Goal: Navigation & Orientation: Find specific page/section

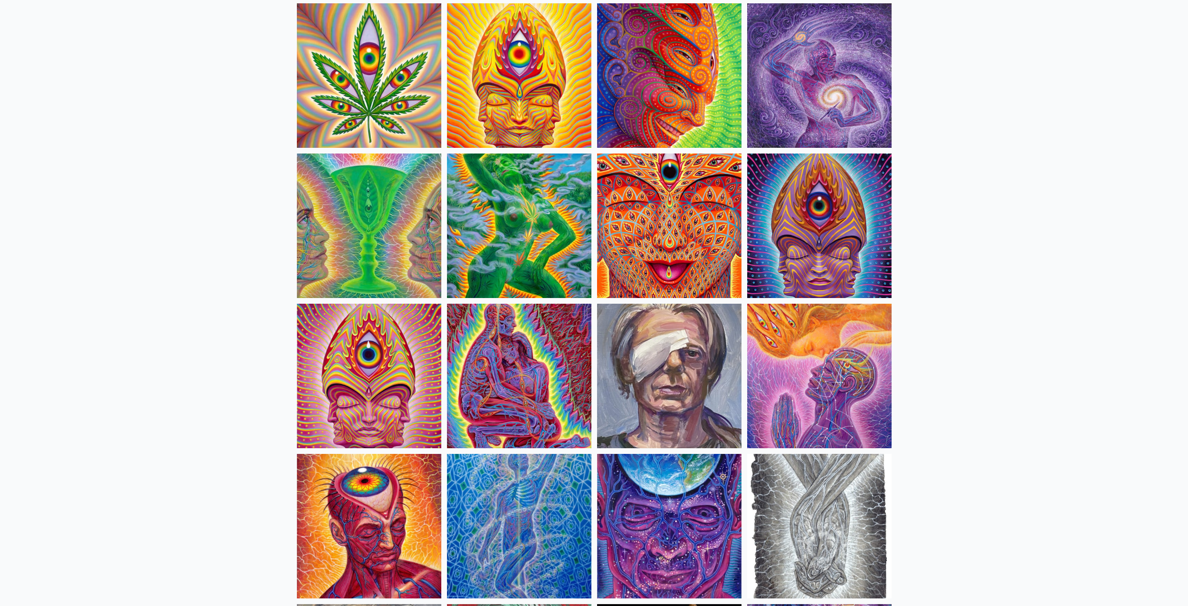
scroll to position [1803, 0]
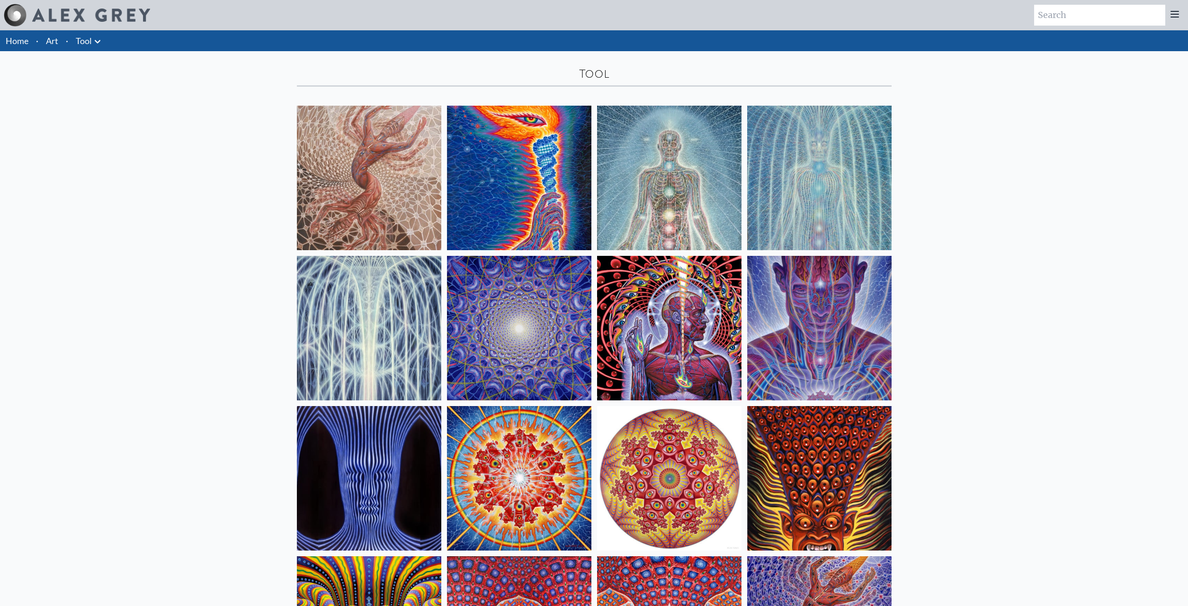
click at [89, 42] on link "Tool" at bounding box center [84, 40] width 16 height 13
click at [99, 38] on icon at bounding box center [97, 41] width 11 height 11
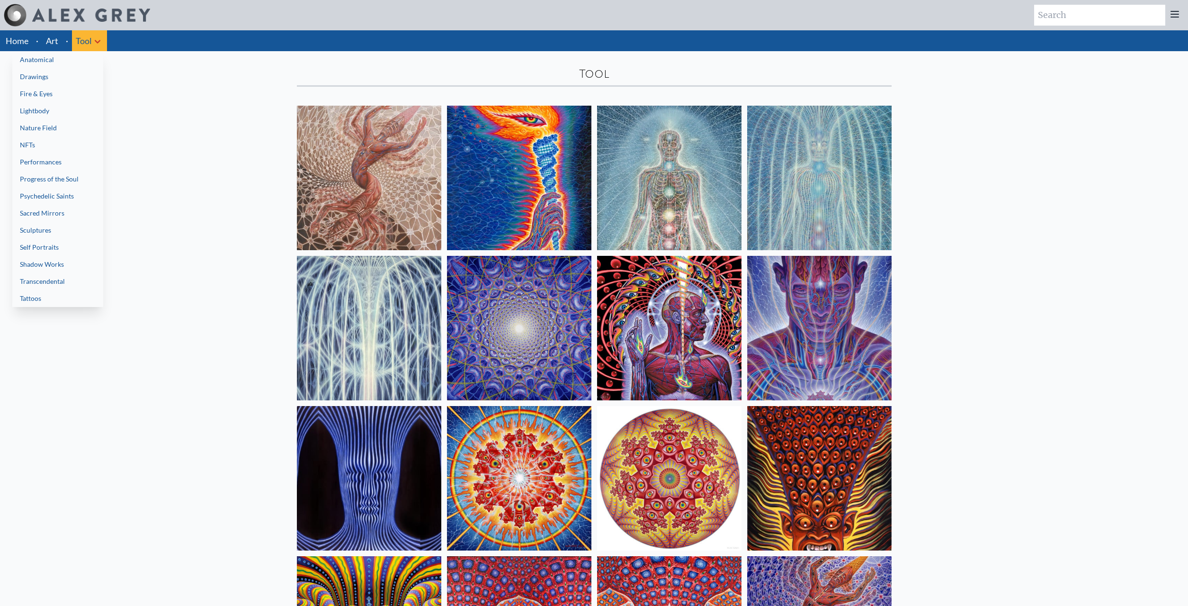
click at [63, 99] on link "Fire & Eyes" at bounding box center [57, 93] width 91 height 17
